Goal: Information Seeking & Learning: Compare options

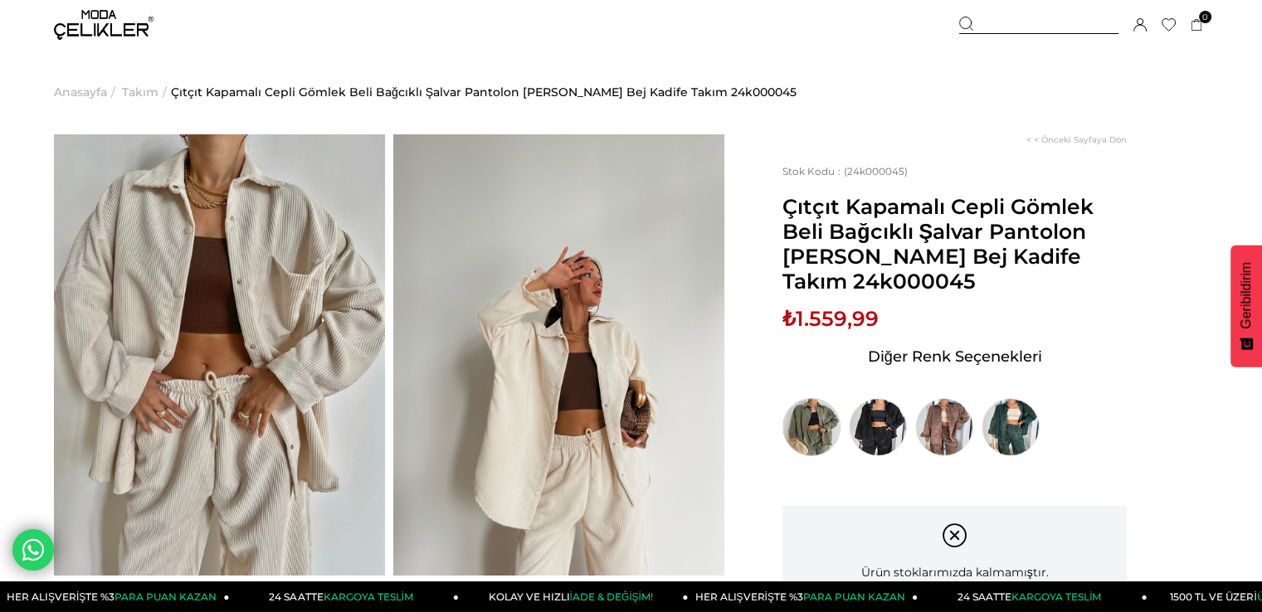
click at [813, 431] on img at bounding box center [812, 427] width 58 height 58
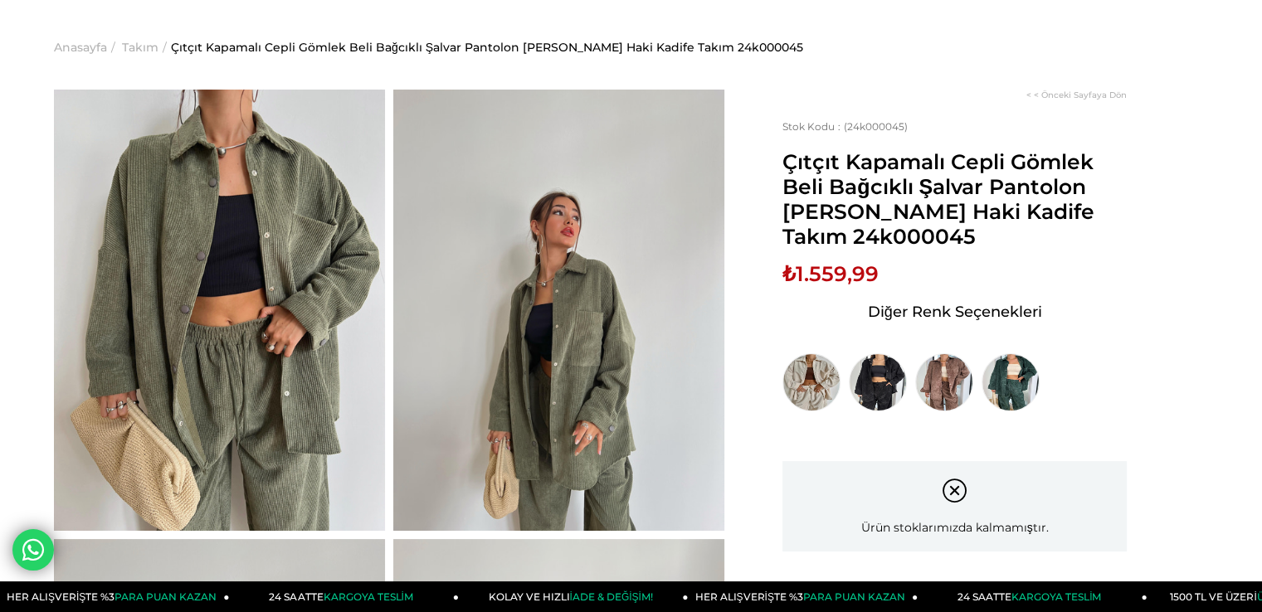
scroll to position [83, 0]
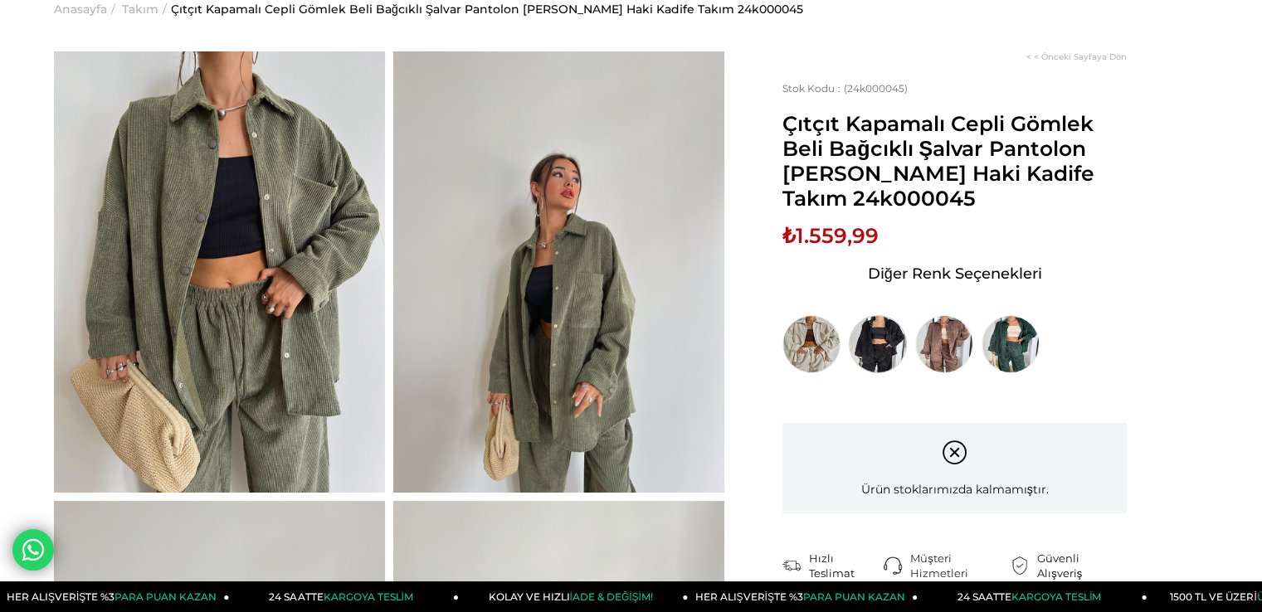
click at [882, 339] on img at bounding box center [878, 344] width 58 height 58
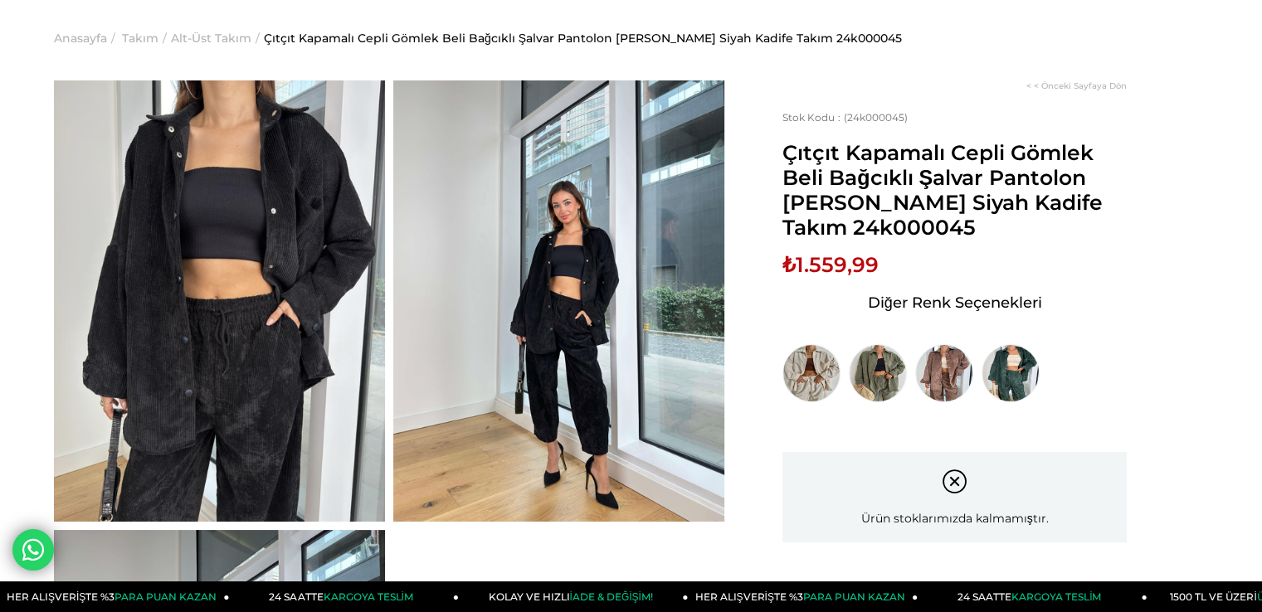
scroll to position [83, 0]
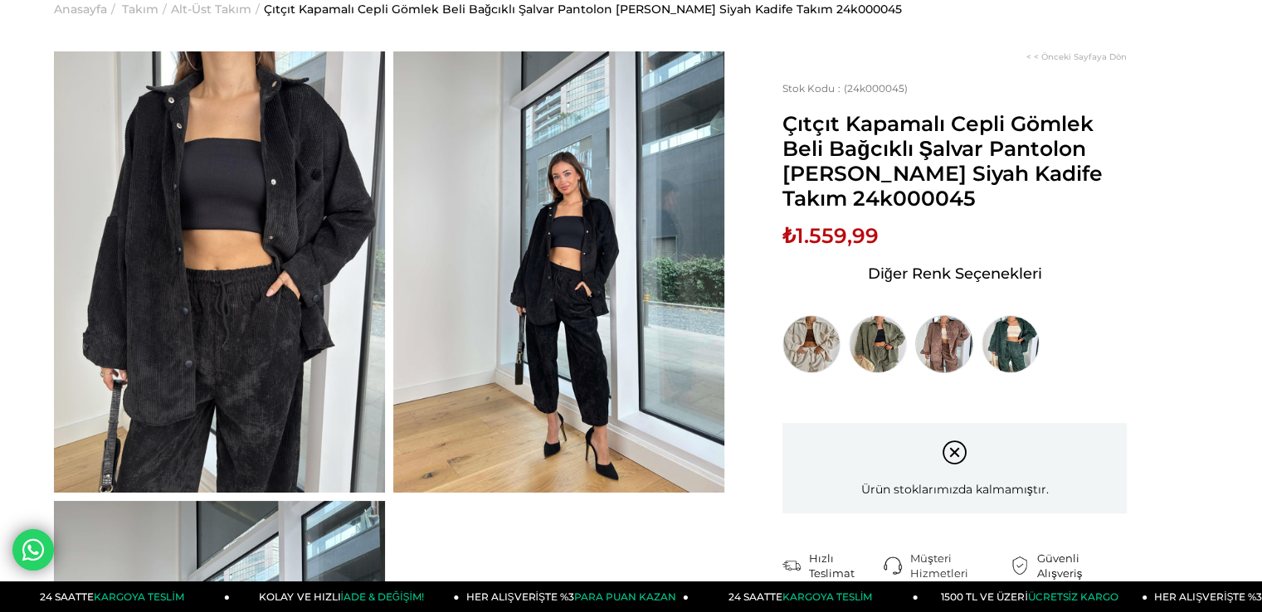
click at [939, 346] on img at bounding box center [944, 344] width 58 height 58
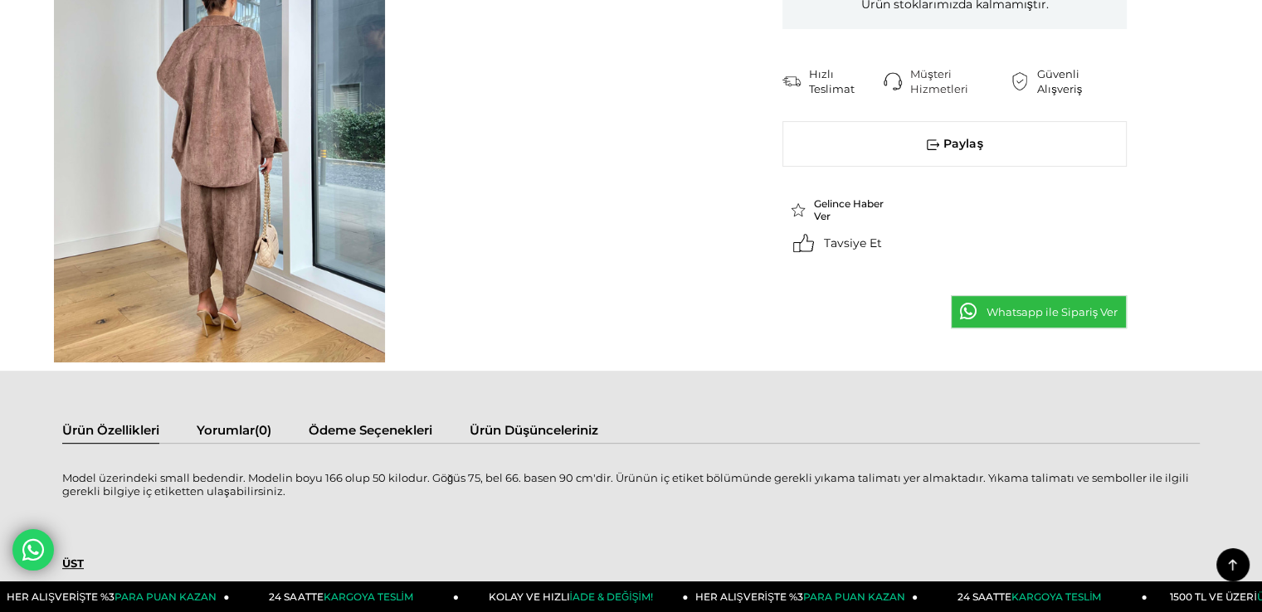
scroll to position [664, 0]
